Goal: Use online tool/utility: Utilize a website feature to perform a specific function

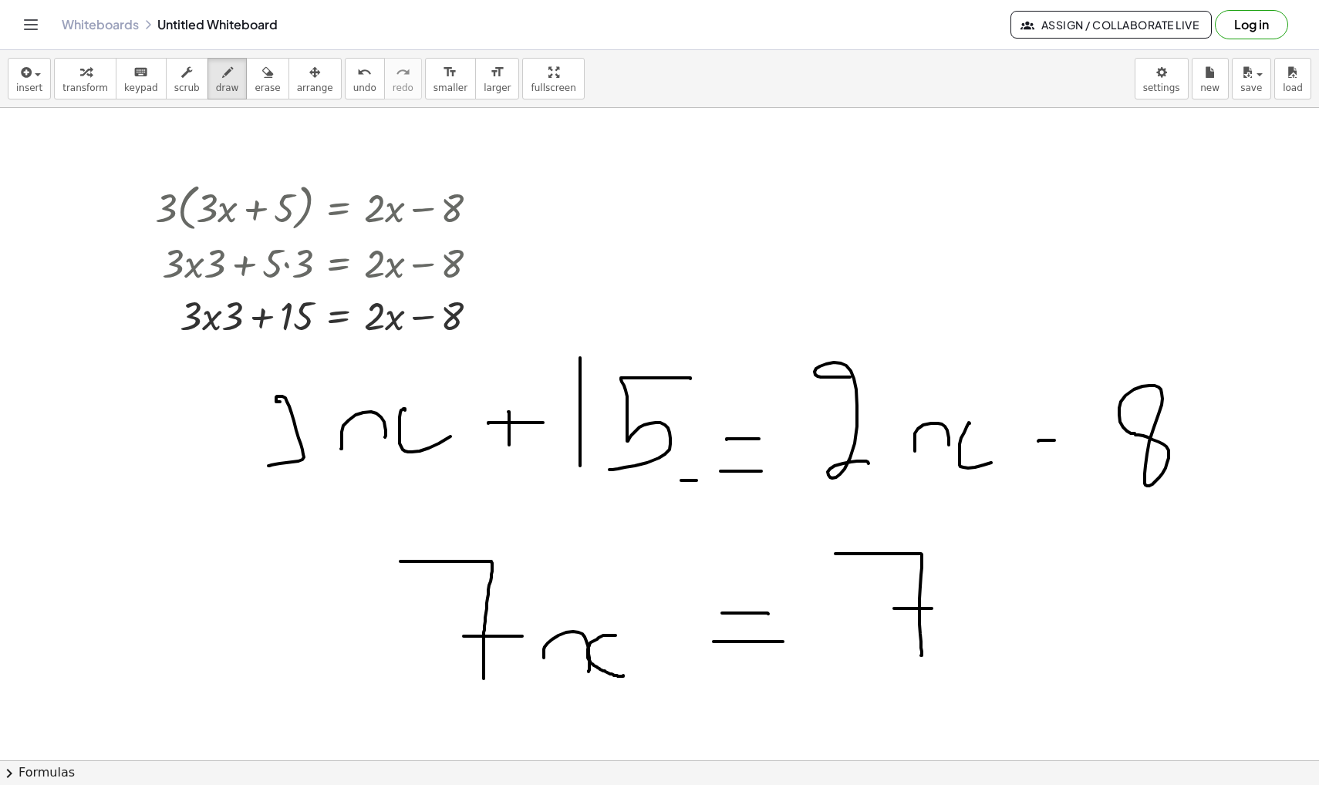
scroll to position [27157, 0]
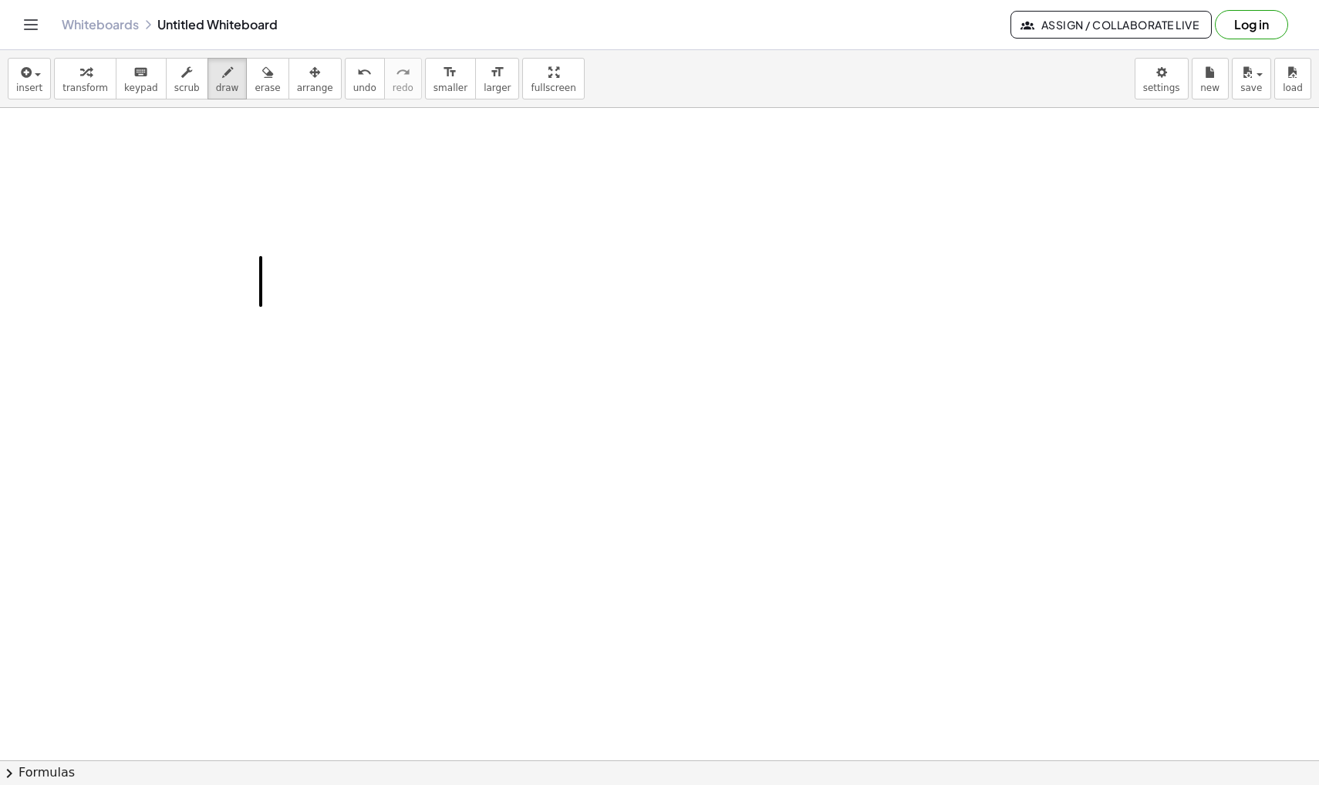
drag, startPoint x: 261, startPoint y: 258, endPoint x: 261, endPoint y: 364, distance: 106.4
drag, startPoint x: 281, startPoint y: 261, endPoint x: 281, endPoint y: 360, distance: 99.5
drag, startPoint x: 238, startPoint y: 253, endPoint x: 352, endPoint y: 254, distance: 113.4
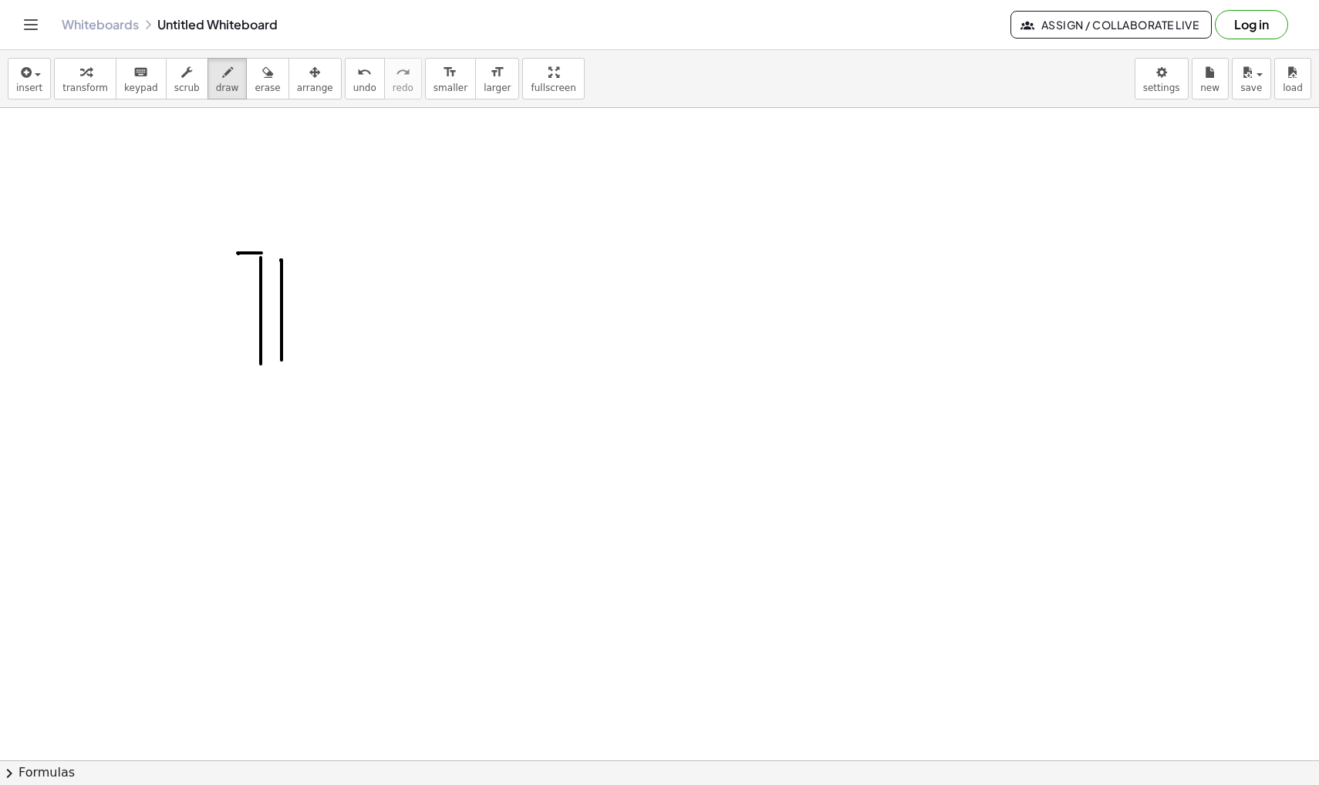
drag, startPoint x: 132, startPoint y: 271, endPoint x: 126, endPoint y: 326, distance: 55.9
drag, startPoint x: 83, startPoint y: 354, endPoint x: 157, endPoint y: 354, distance: 73.3
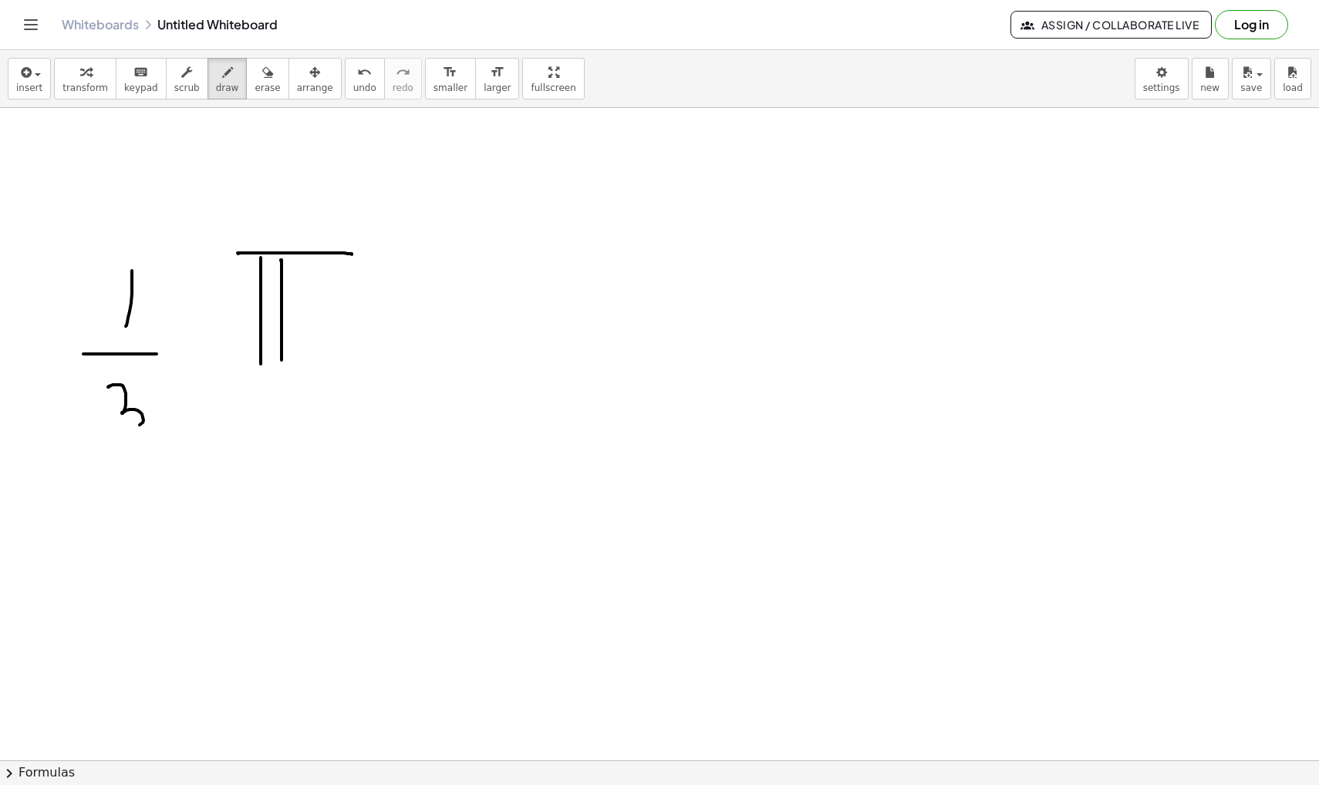
drag, startPoint x: 109, startPoint y: 387, endPoint x: 113, endPoint y: 438, distance: 51.1
drag, startPoint x: 342, startPoint y: 345, endPoint x: 372, endPoint y: 298, distance: 55.4
drag, startPoint x: 400, startPoint y: 250, endPoint x: 420, endPoint y: 278, distance: 34.2
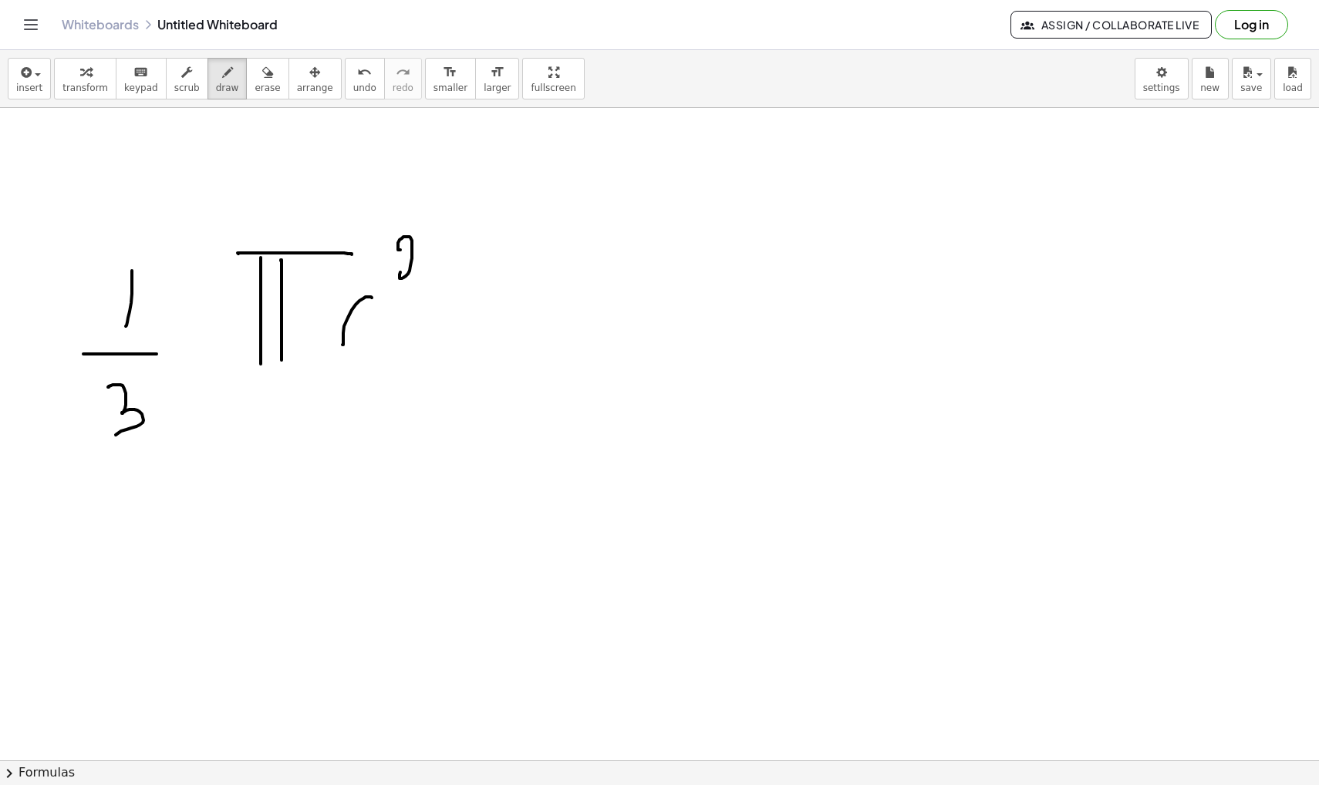
drag, startPoint x: 459, startPoint y: 237, endPoint x: 505, endPoint y: 325, distance: 99.3
drag, startPoint x: 474, startPoint y: 332, endPoint x: 474, endPoint y: 393, distance: 60.9
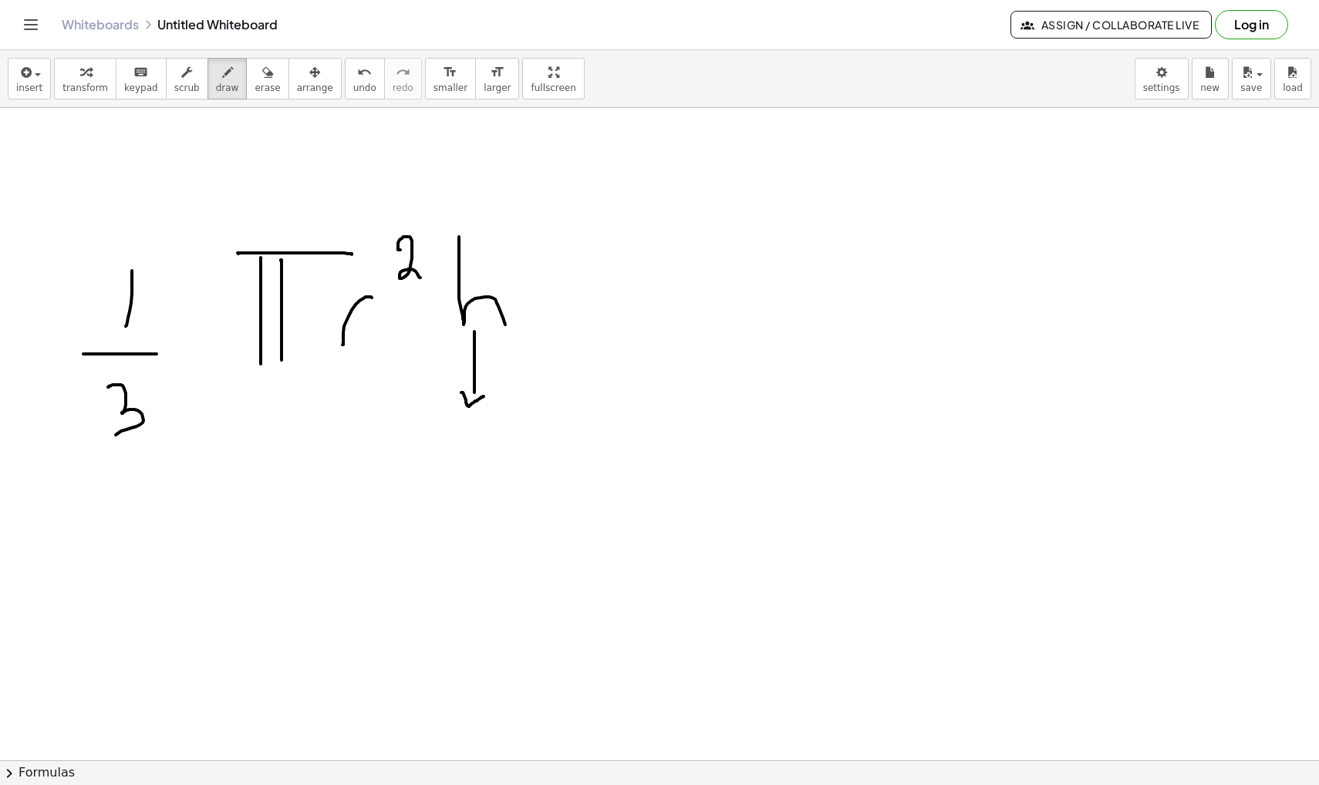
drag, startPoint x: 461, startPoint y: 393, endPoint x: 484, endPoint y: 396, distance: 22.7
drag, startPoint x: 432, startPoint y: 459, endPoint x: 453, endPoint y: 504, distance: 49.7
drag, startPoint x: 470, startPoint y: 480, endPoint x: 486, endPoint y: 489, distance: 18.0
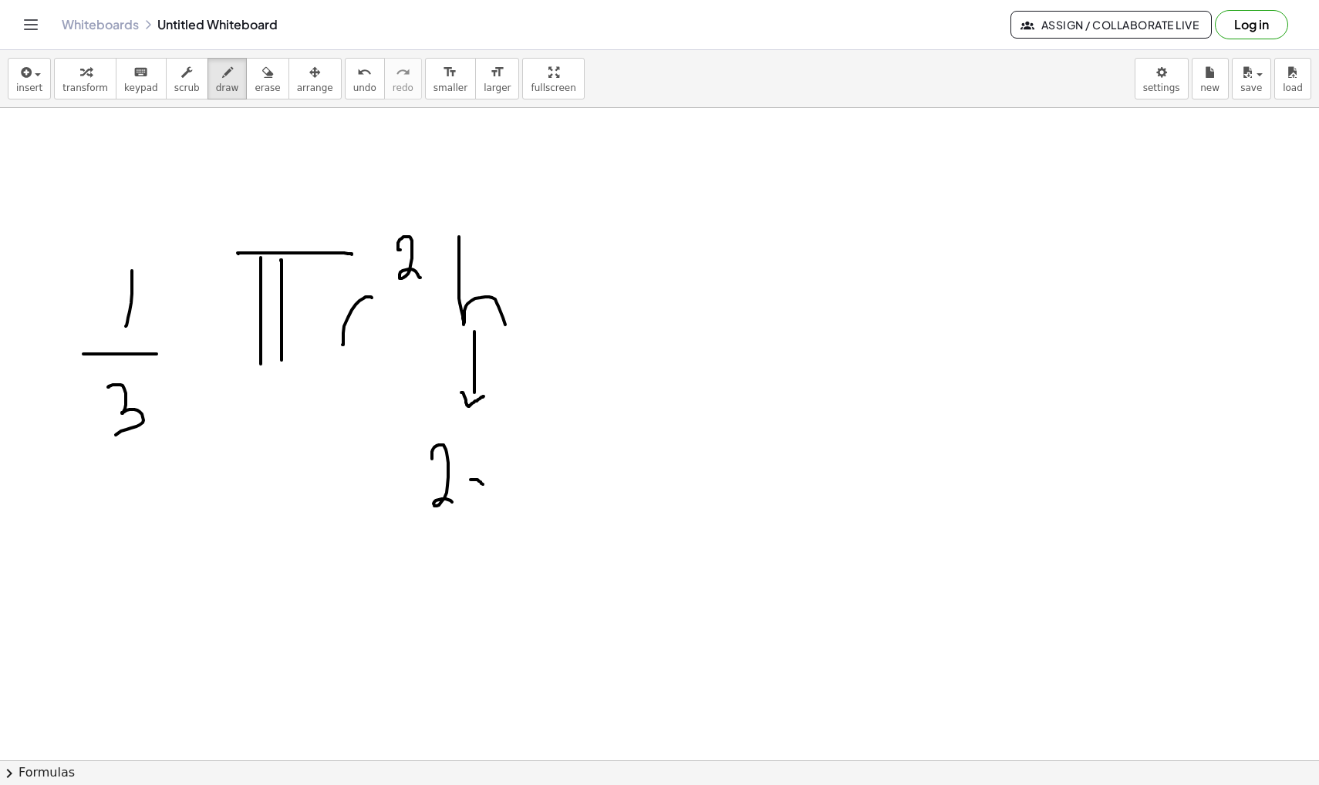
drag, startPoint x: 486, startPoint y: 473, endPoint x: 477, endPoint y: 491, distance: 20.4
drag, startPoint x: 525, startPoint y: 443, endPoint x: 553, endPoint y: 488, distance: 52.6
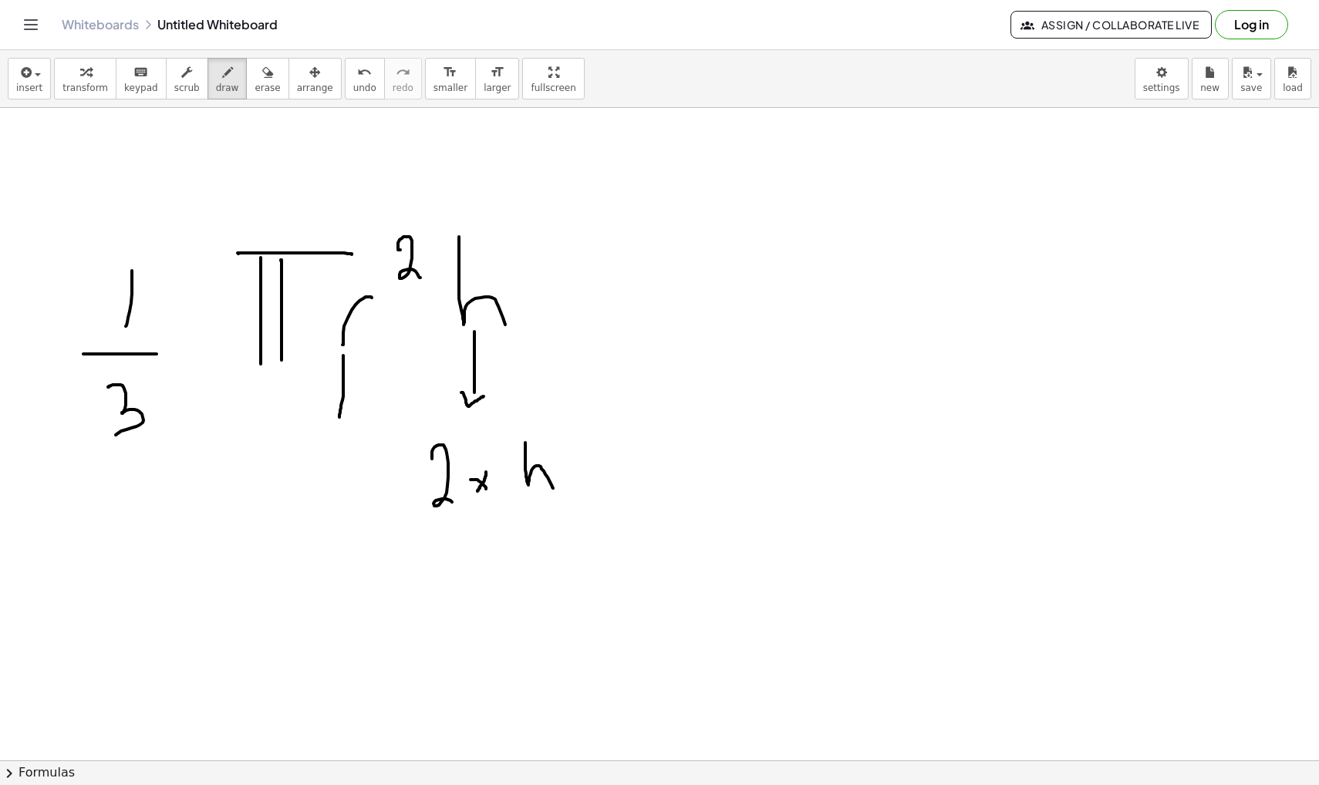
drag, startPoint x: 343, startPoint y: 356, endPoint x: 338, endPoint y: 423, distance: 67.3
drag, startPoint x: 311, startPoint y: 430, endPoint x: 352, endPoint y: 430, distance: 41.6
drag, startPoint x: 302, startPoint y: 470, endPoint x: 298, endPoint y: 528, distance: 58.0
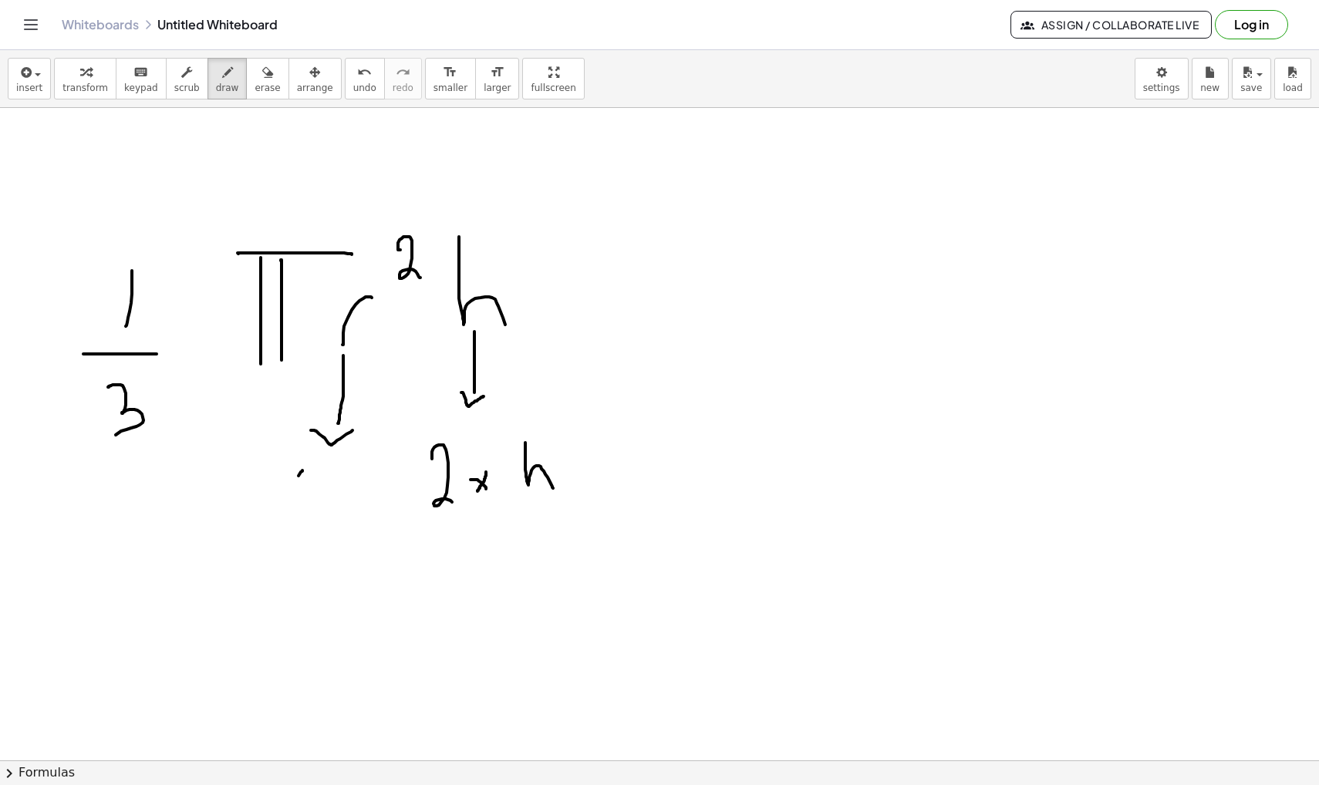
drag, startPoint x: 319, startPoint y: 491, endPoint x: 335, endPoint y: 530, distance: 42.1
drag, startPoint x: 349, startPoint y: 524, endPoint x: 369, endPoint y: 502, distance: 30.0
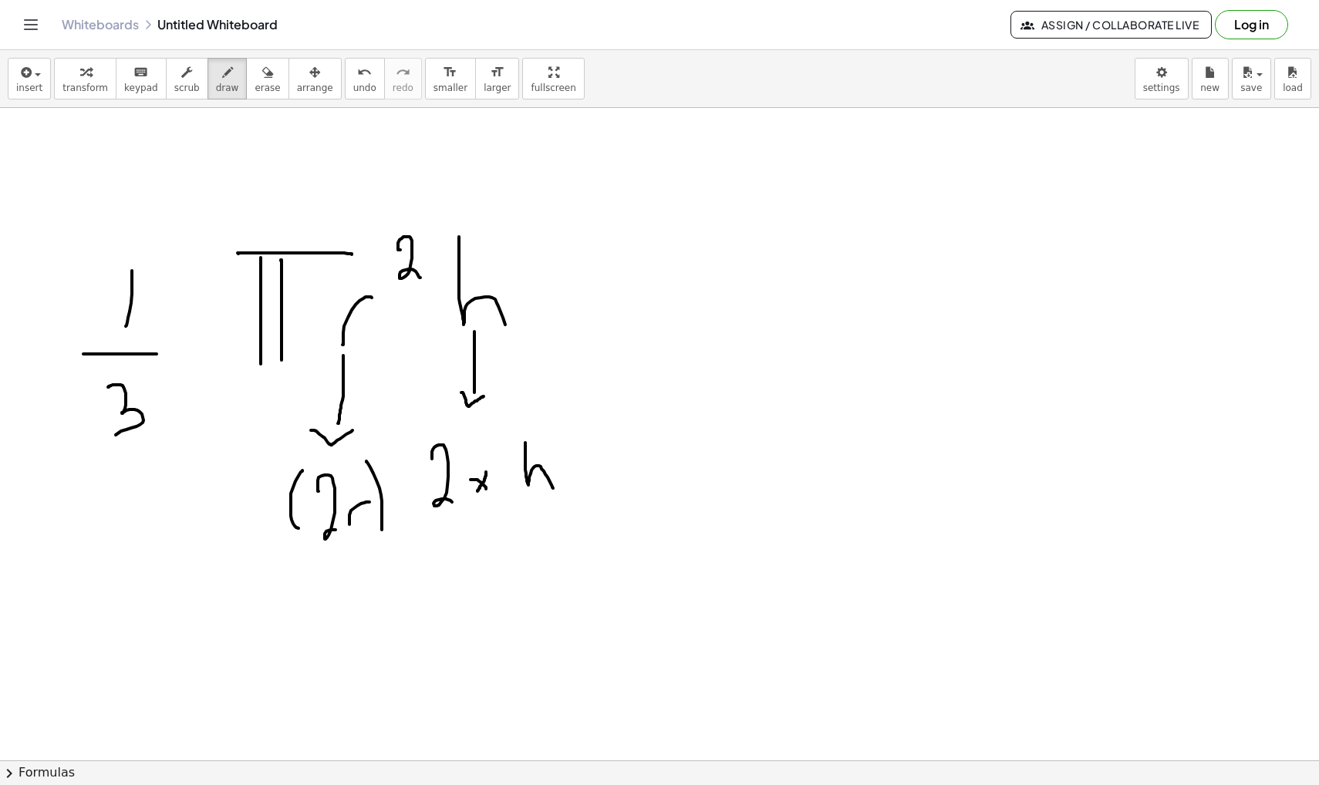
drag, startPoint x: 366, startPoint y: 461, endPoint x: 381, endPoint y: 533, distance: 73.2
drag, startPoint x: 385, startPoint y: 427, endPoint x: 392, endPoint y: 436, distance: 11.0
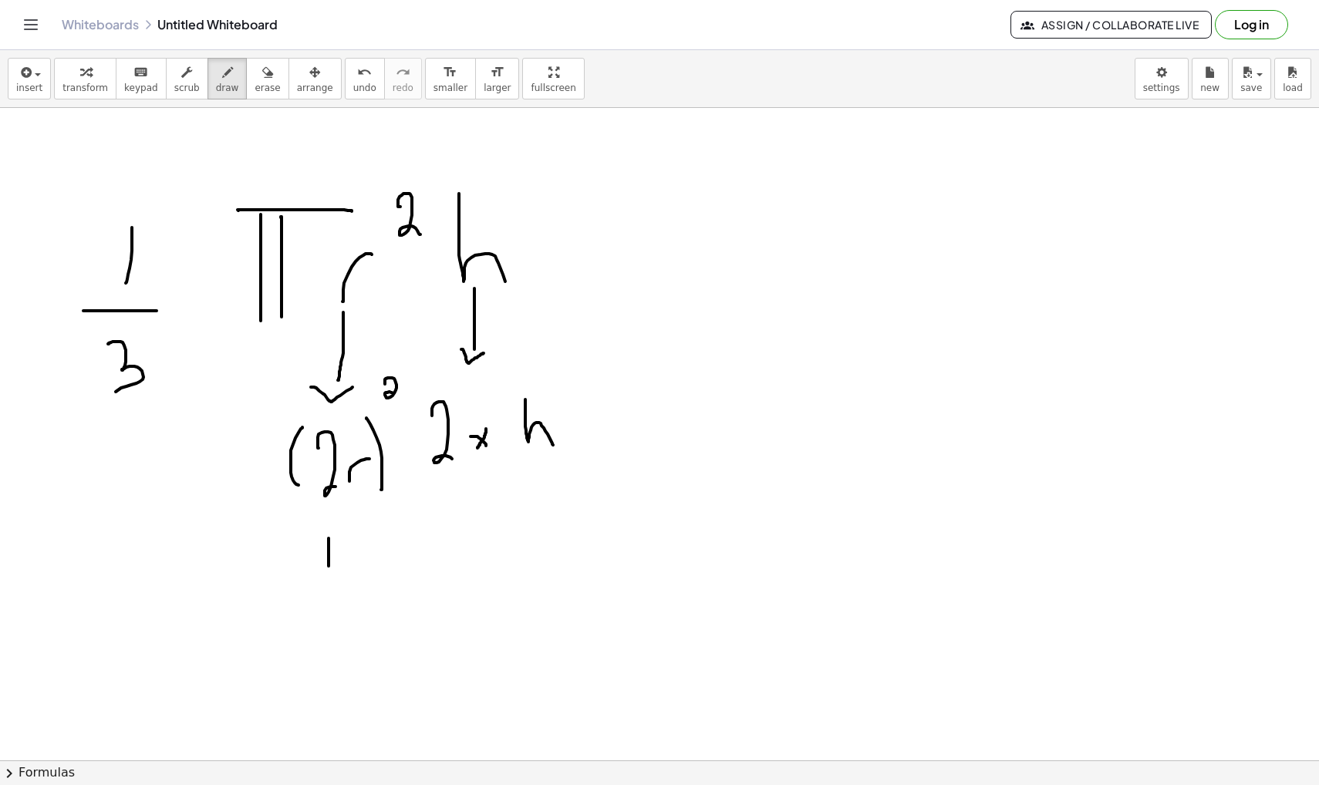
drag, startPoint x: 329, startPoint y: 538, endPoint x: 346, endPoint y: 564, distance: 31.0
drag, startPoint x: 346, startPoint y: 551, endPoint x: 346, endPoint y: 565, distance: 13.9
drag, startPoint x: 365, startPoint y: 544, endPoint x: 380, endPoint y: 548, distance: 15.7
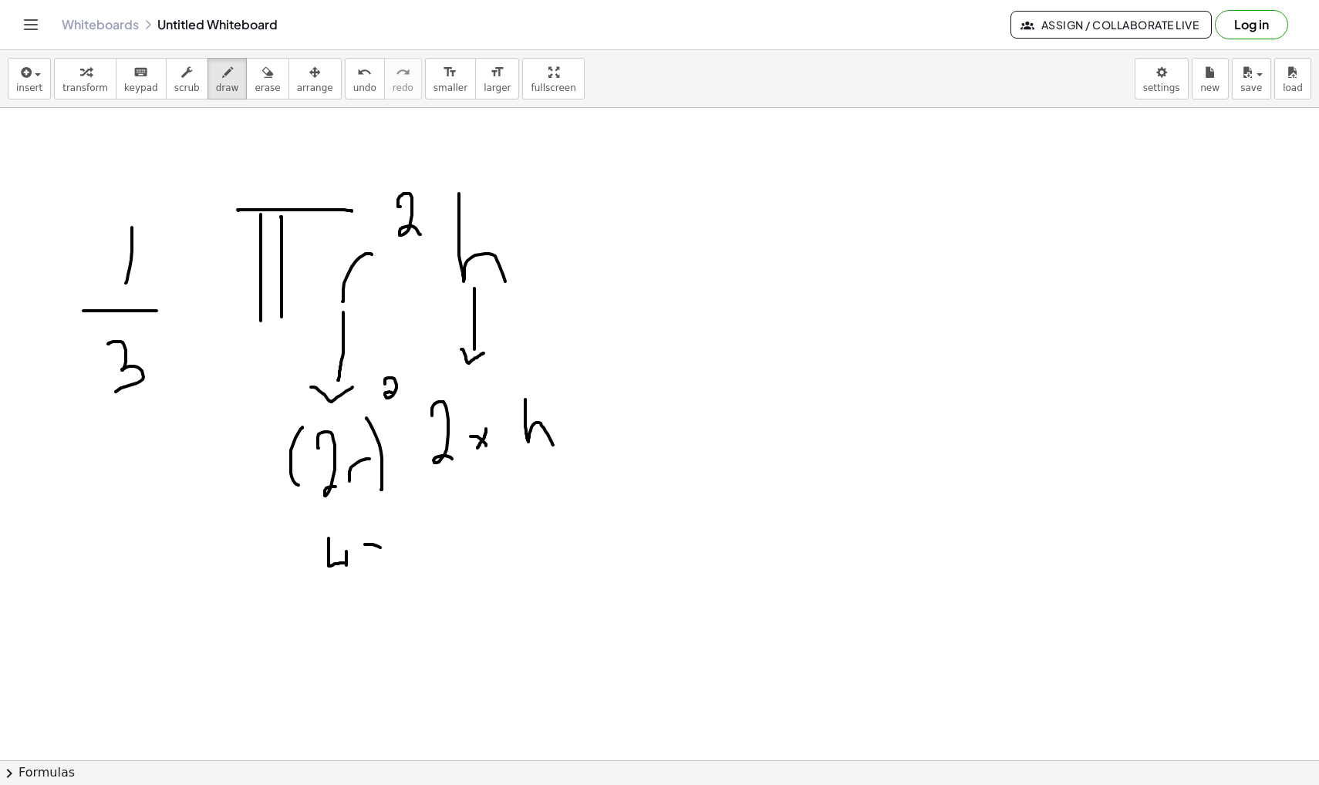
drag, startPoint x: 380, startPoint y: 530, endPoint x: 380, endPoint y: 545, distance: 15.4
drag, startPoint x: 403, startPoint y: 540, endPoint x: 423, endPoint y: 511, distance: 35.5
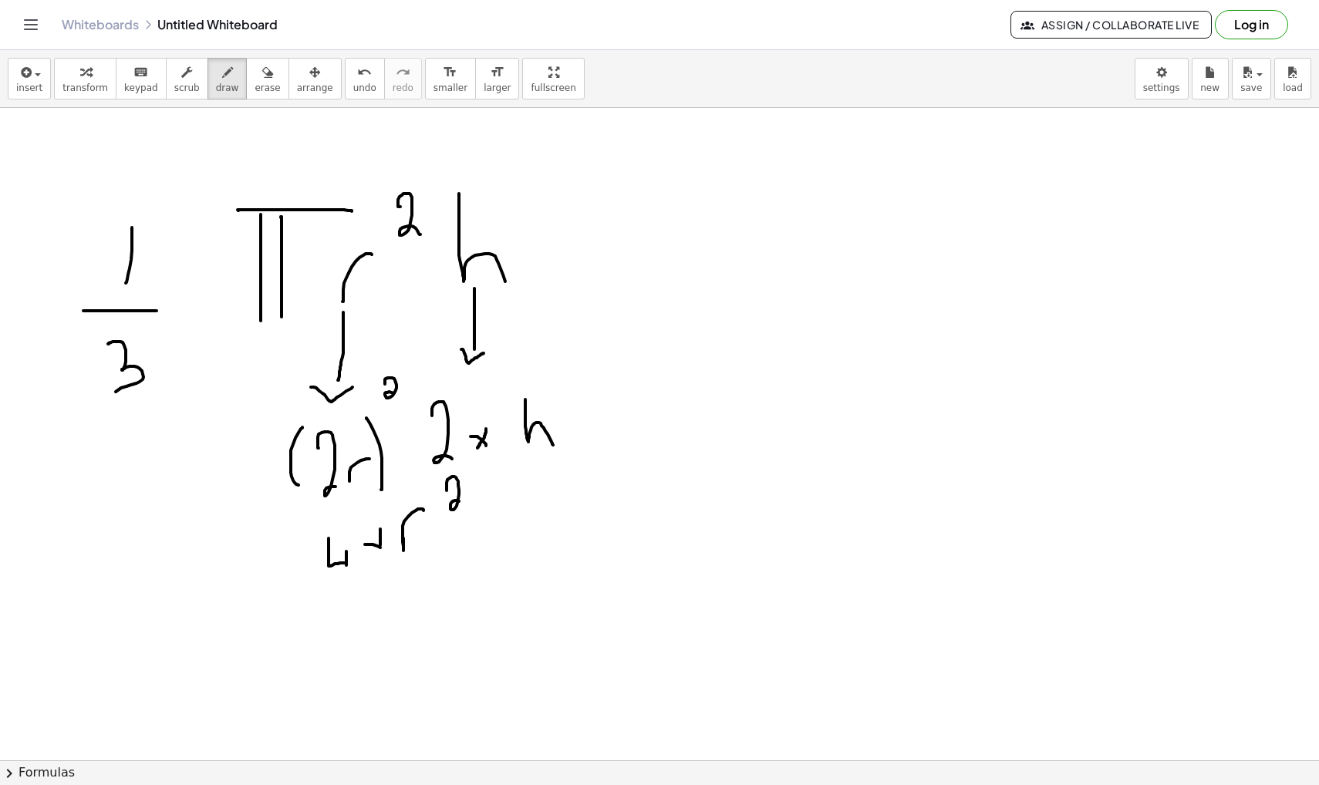
drag, startPoint x: 447, startPoint y: 490, endPoint x: 460, endPoint y: 506, distance: 20.8
drag, startPoint x: 312, startPoint y: 565, endPoint x: 367, endPoint y: 568, distance: 55.6
drag, startPoint x: 425, startPoint y: 460, endPoint x: 457, endPoint y: 457, distance: 32.6
